Goal: Find specific page/section

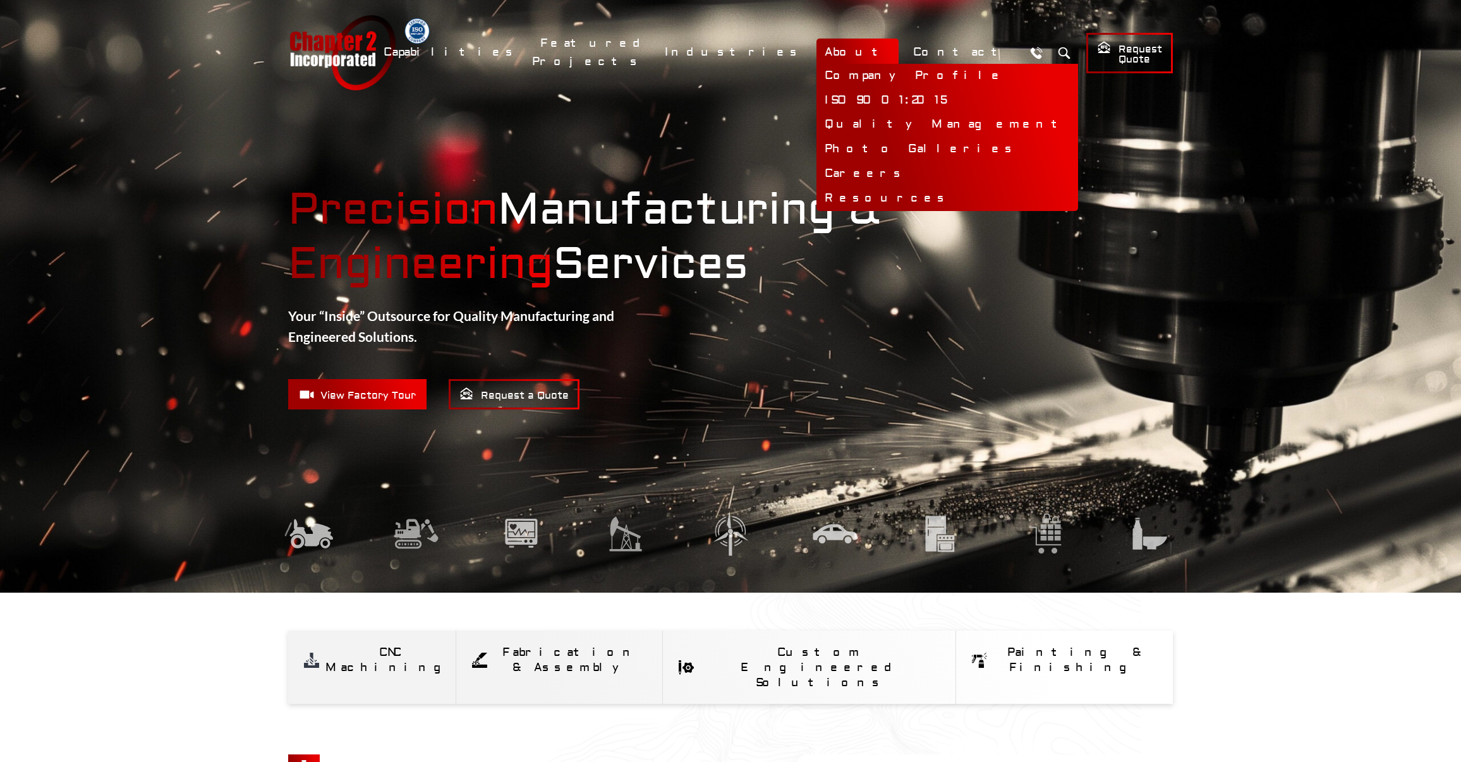
click at [886, 56] on link "About" at bounding box center [858, 52] width 82 height 27
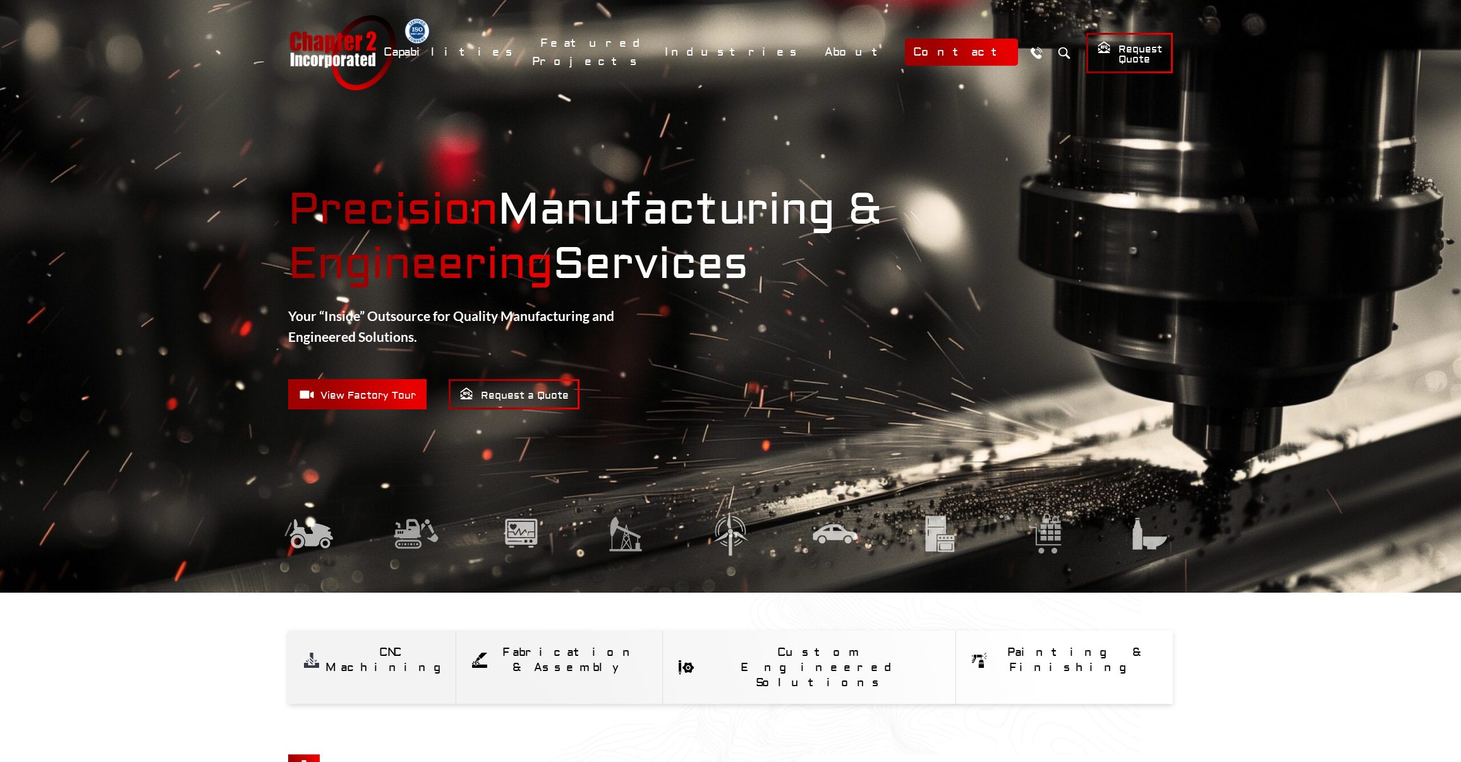
click at [957, 49] on link "Contact" at bounding box center [961, 52] width 113 height 27
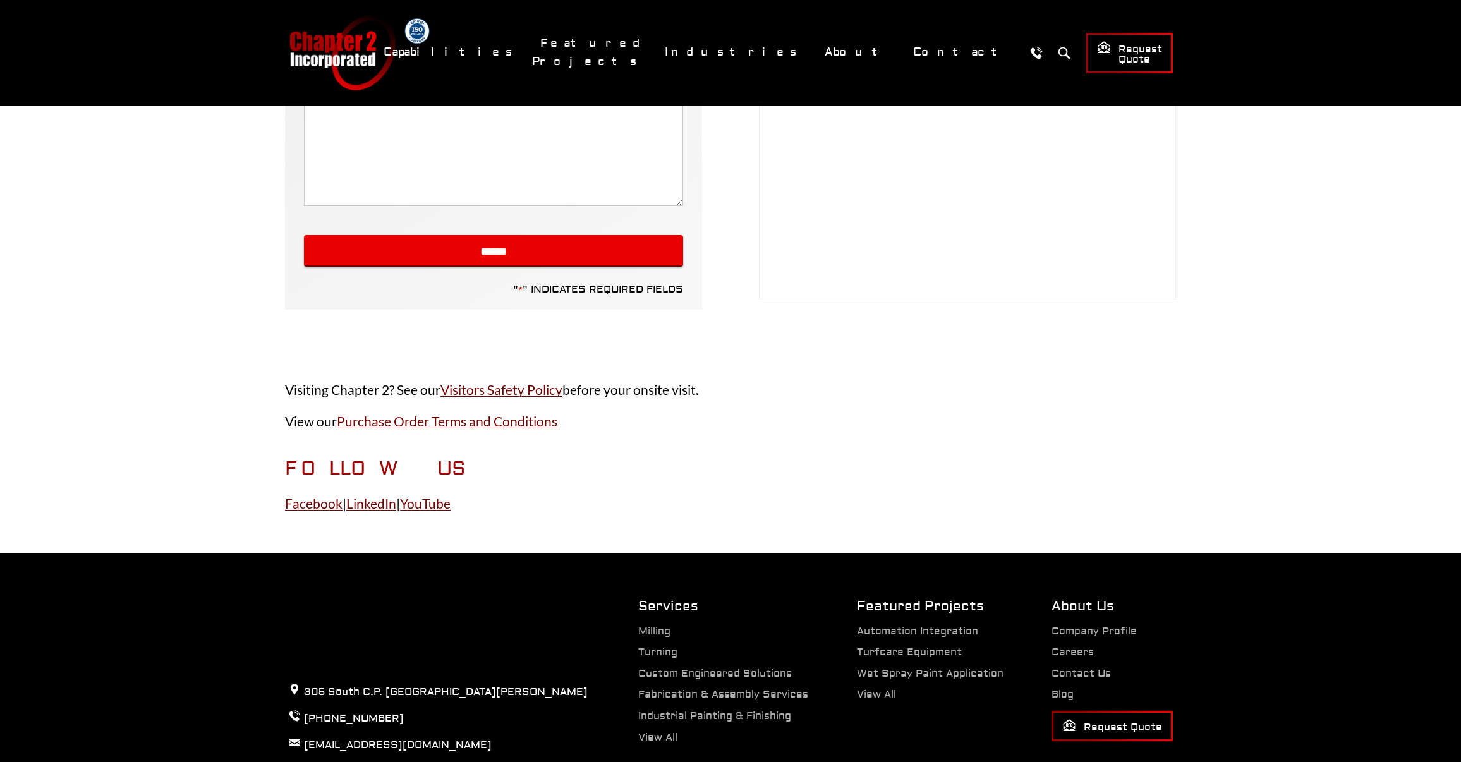
scroll to position [623, 0]
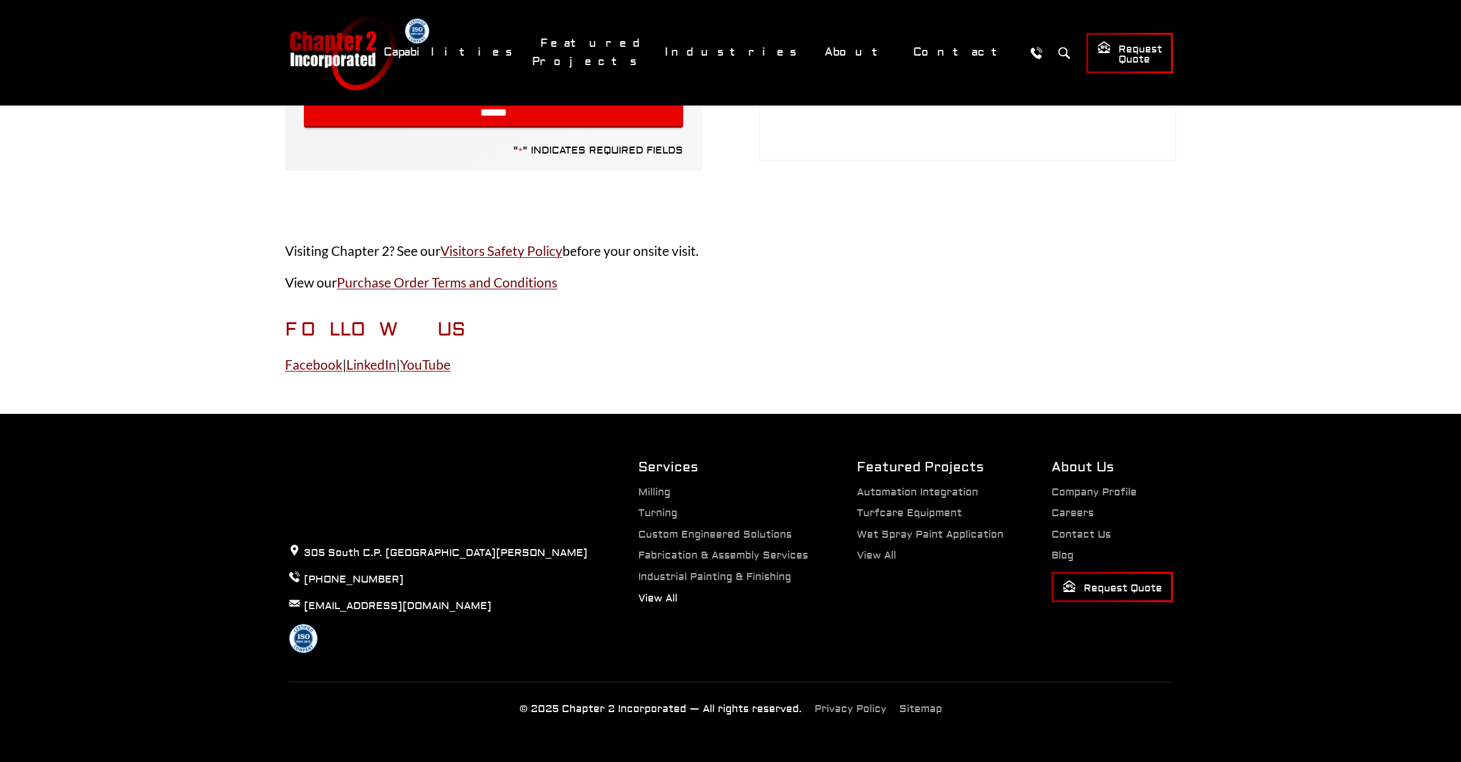
click at [655, 603] on link "View All" at bounding box center [657, 598] width 39 height 13
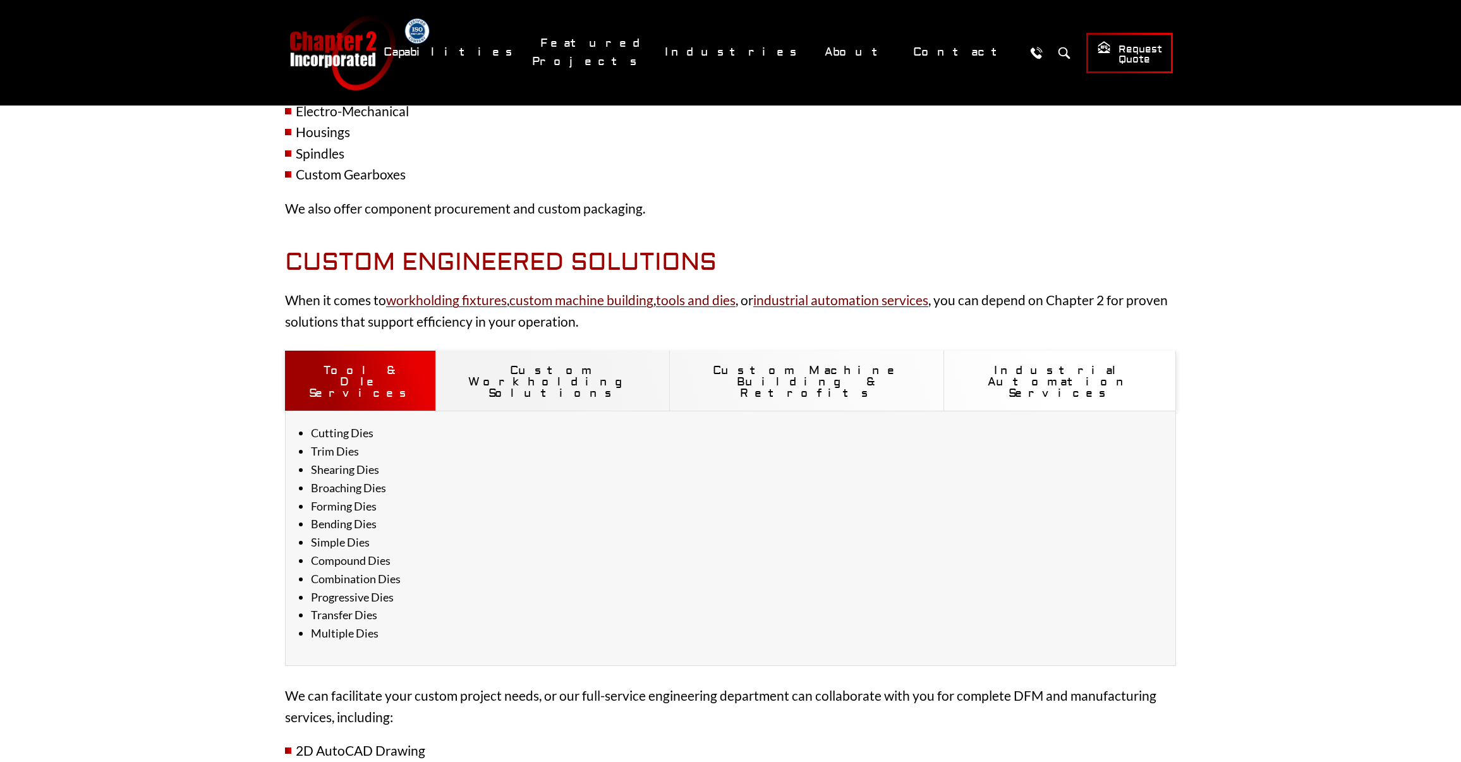
scroll to position [1074, 0]
click at [499, 360] on button "Custom Workholding Solutions" at bounding box center [553, 380] width 234 height 60
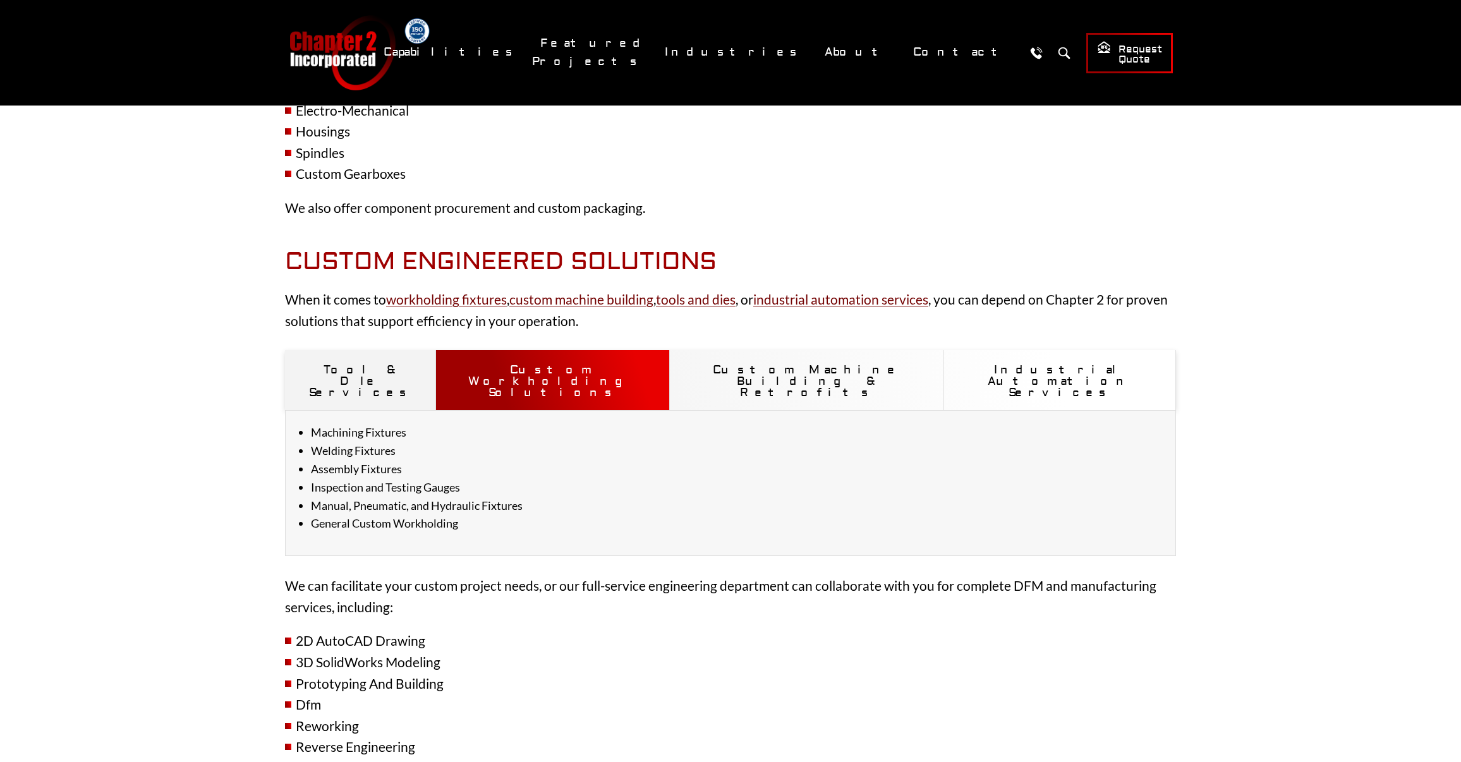
click at [739, 363] on button "Custom Machine Building & Retrofits" at bounding box center [807, 380] width 274 height 60
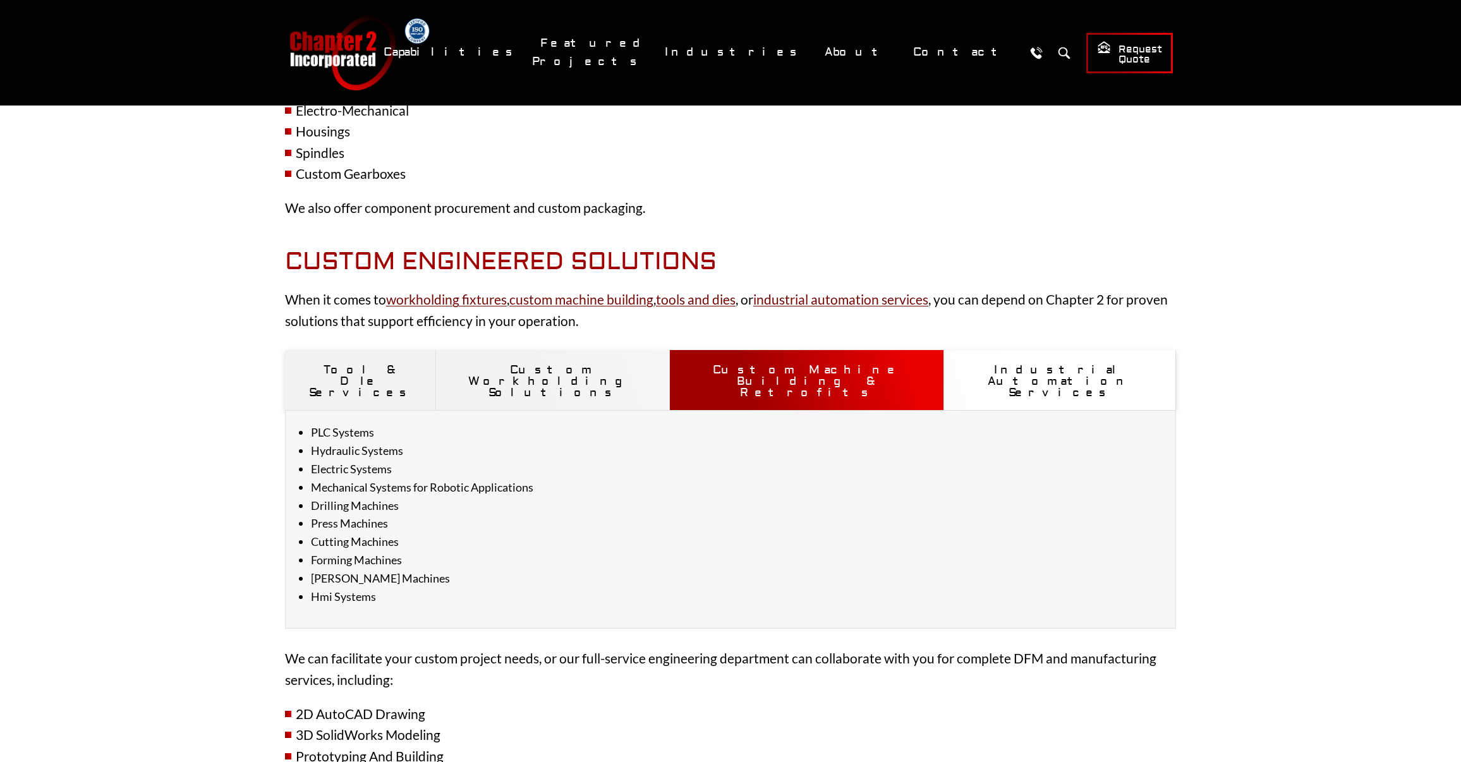
click at [969, 366] on button "Industrial Automation Services" at bounding box center [1060, 380] width 232 height 60
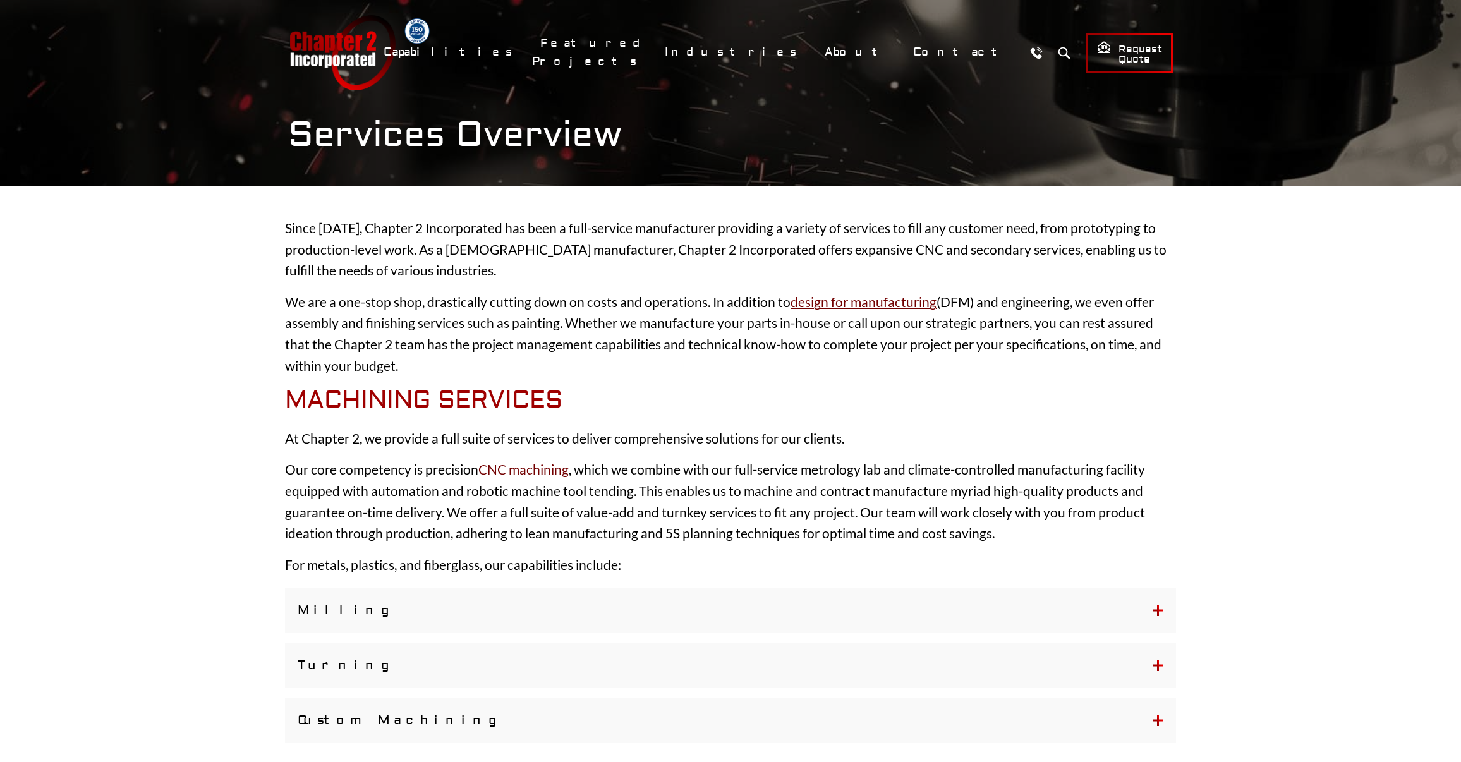
scroll to position [0, 0]
